Goal: Task Accomplishment & Management: Use online tool/utility

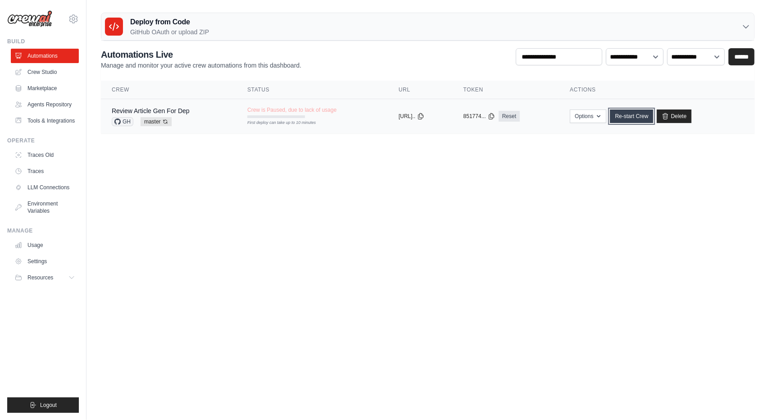
click at [640, 117] on link "Re-start Crew" at bounding box center [631, 116] width 43 height 14
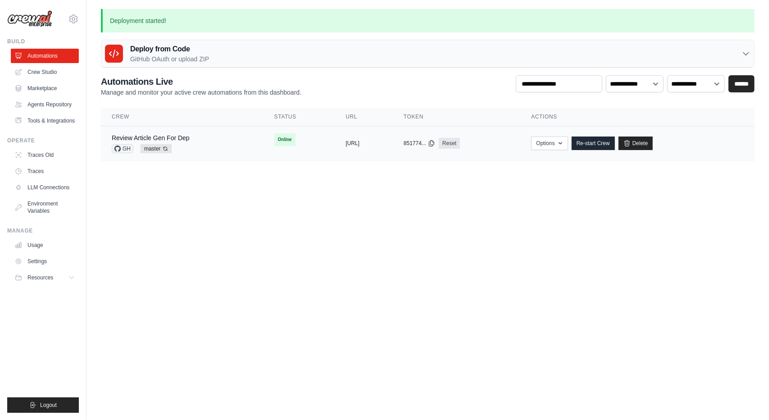
click at [202, 138] on div "Review Article Gen For Dep GH master Auto-deploy enabled" at bounding box center [182, 143] width 141 height 20
